Goal: Task Accomplishment & Management: Manage account settings

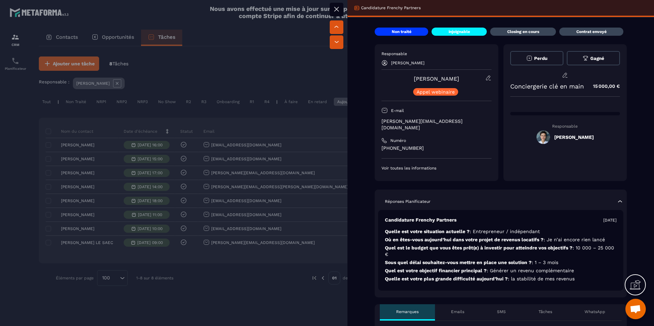
scroll to position [107, 0]
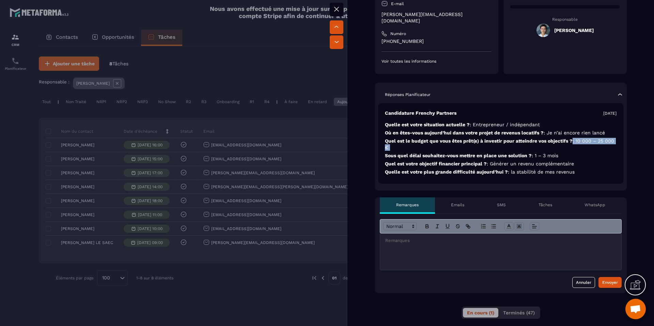
drag, startPoint x: 573, startPoint y: 136, endPoint x: 581, endPoint y: 144, distance: 11.6
click at [581, 144] on div "Candidature Frenchy Partners [DATE] Quelle est votre situation actuelle ? : Ent…" at bounding box center [500, 143] width 245 height 81
drag, startPoint x: 571, startPoint y: 140, endPoint x: 585, endPoint y: 133, distance: 16.3
click at [571, 140] on p "Quel est le budget que vous êtes prêt(e) à investir pour atteindre vos objectif…" at bounding box center [501, 144] width 232 height 13
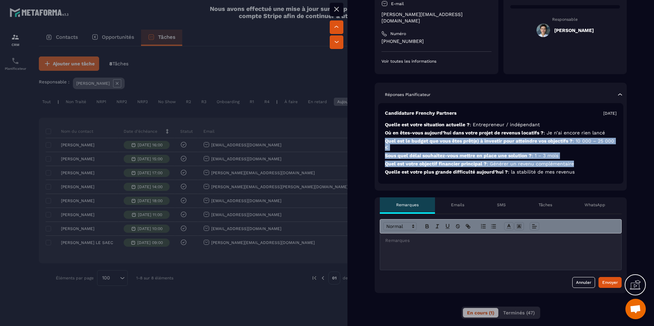
drag, startPoint x: 581, startPoint y: 146, endPoint x: 584, endPoint y: 158, distance: 12.6
click at [584, 158] on div "Candidature Frenchy Partners [DATE] Quelle est votre situation actuelle ? : Ent…" at bounding box center [500, 143] width 245 height 81
click at [583, 161] on p "Quel est votre objectif financier principal ? : Générer un revenu complémentaire" at bounding box center [501, 164] width 232 height 6
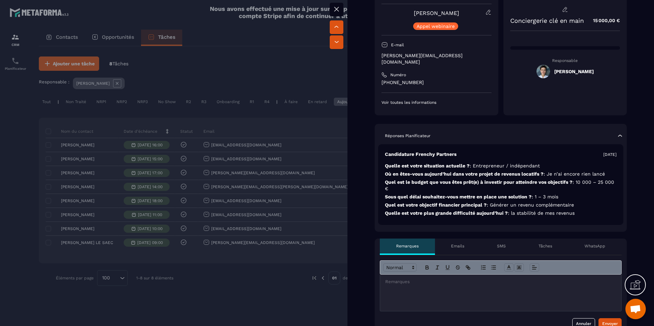
scroll to position [48, 0]
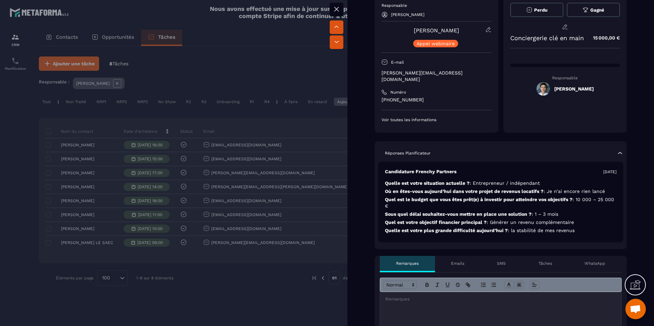
click at [452, 197] on p "Quel est le budget que vous êtes prêt(e) à investir pour atteindre vos objectif…" at bounding box center [501, 203] width 232 height 13
drag, startPoint x: 430, startPoint y: 205, endPoint x: 558, endPoint y: 211, distance: 128.6
click at [558, 211] on div "Candidature Frenchy Partners [DATE] Quelle est votre situation actuelle ? : Ent…" at bounding box center [500, 202] width 245 height 81
click at [561, 211] on div "Candidature Frenchy Partners [DATE] Quelle est votre situation actuelle ? : Ent…" at bounding box center [500, 202] width 245 height 81
drag, startPoint x: 421, startPoint y: 195, endPoint x: 495, endPoint y: 194, distance: 74.3
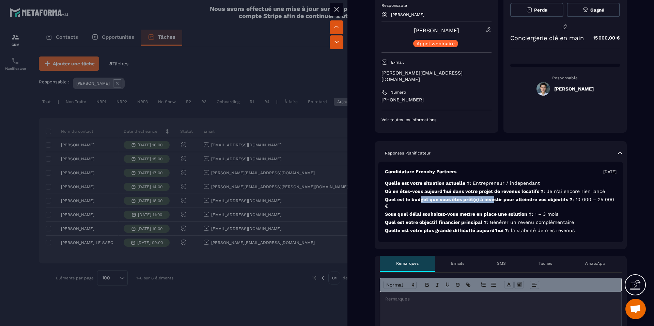
click at [495, 197] on p "Quel est le budget que vous êtes prêt(e) à investir pour atteindre vos objectif…" at bounding box center [501, 203] width 232 height 13
click at [492, 197] on p "Quel est le budget que vous êtes prêt(e) à investir pour atteindre vos objectif…" at bounding box center [501, 203] width 232 height 13
drag, startPoint x: 428, startPoint y: 193, endPoint x: 497, endPoint y: 199, distance: 69.0
click at [497, 199] on p "Quel est le budget que vous êtes prêt(e) à investir pour atteindre vos objectif…" at bounding box center [501, 203] width 232 height 13
click at [556, 202] on p "Quel est le budget que vous êtes prêt(e) à investir pour atteindre vos objectif…" at bounding box center [501, 203] width 232 height 13
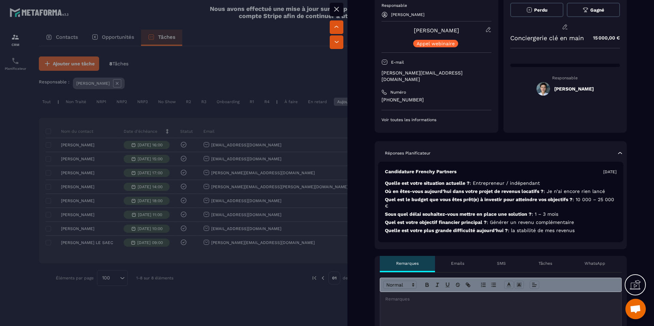
drag, startPoint x: 322, startPoint y: 281, endPoint x: 322, endPoint y: 276, distance: 4.4
click at [322, 280] on div at bounding box center [327, 163] width 654 height 326
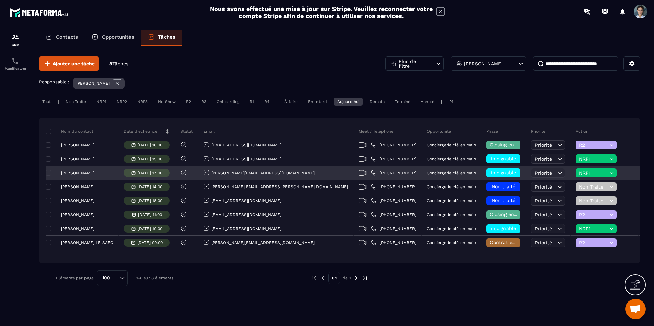
click at [571, 168] on div "NRP1" at bounding box center [605, 174] width 68 height 14
click at [579, 172] on span "NRP1" at bounding box center [593, 172] width 29 height 5
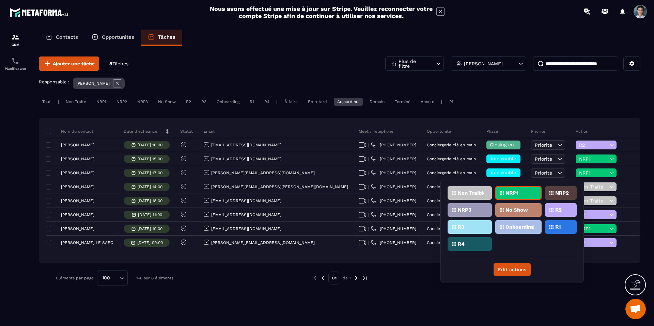
click at [554, 211] on icon at bounding box center [552, 210] width 4 height 4
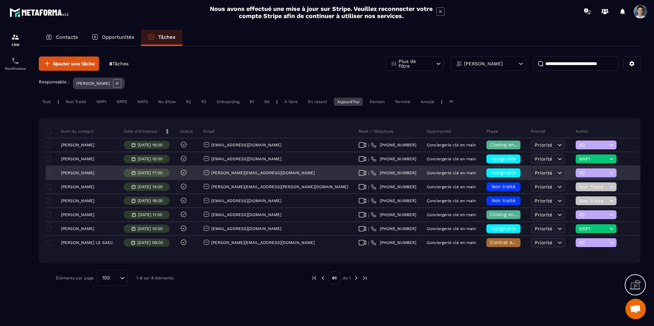
click at [491, 172] on span "injoignable" at bounding box center [503, 172] width 25 height 5
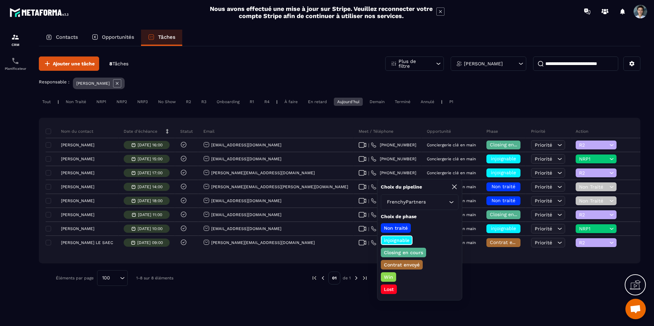
click at [404, 252] on p "Closing en cours" at bounding box center [403, 252] width 41 height 7
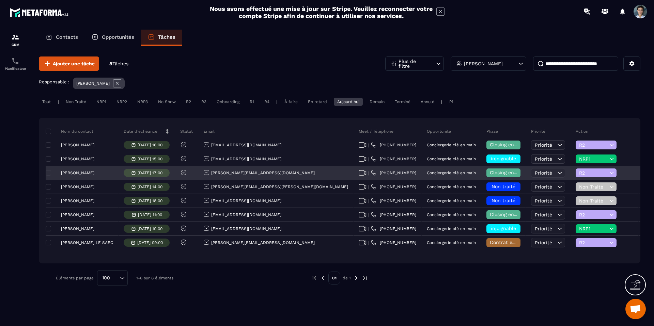
click at [84, 173] on p "[PERSON_NAME]" at bounding box center [77, 173] width 33 height 5
